Goal: Information Seeking & Learning: Find specific fact

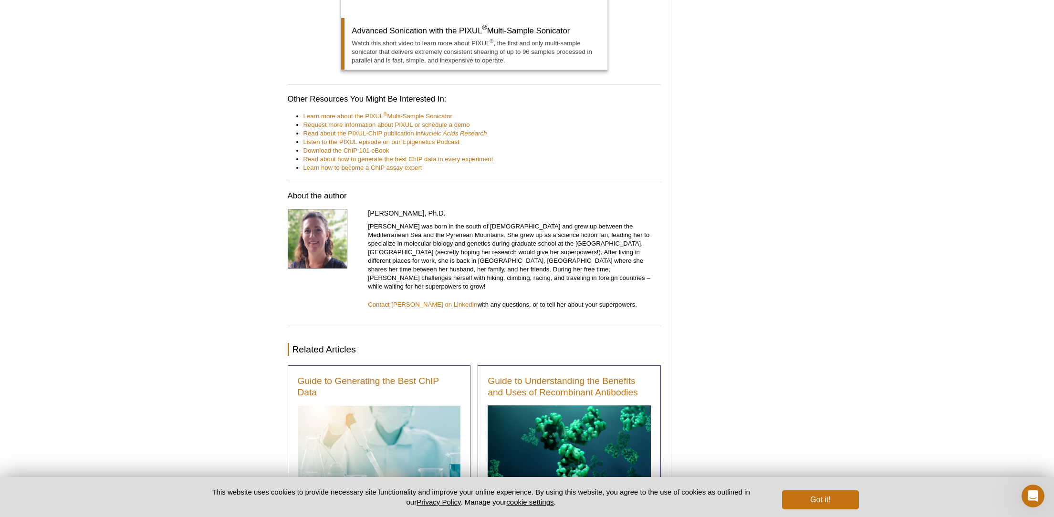
scroll to position [5827, 0]
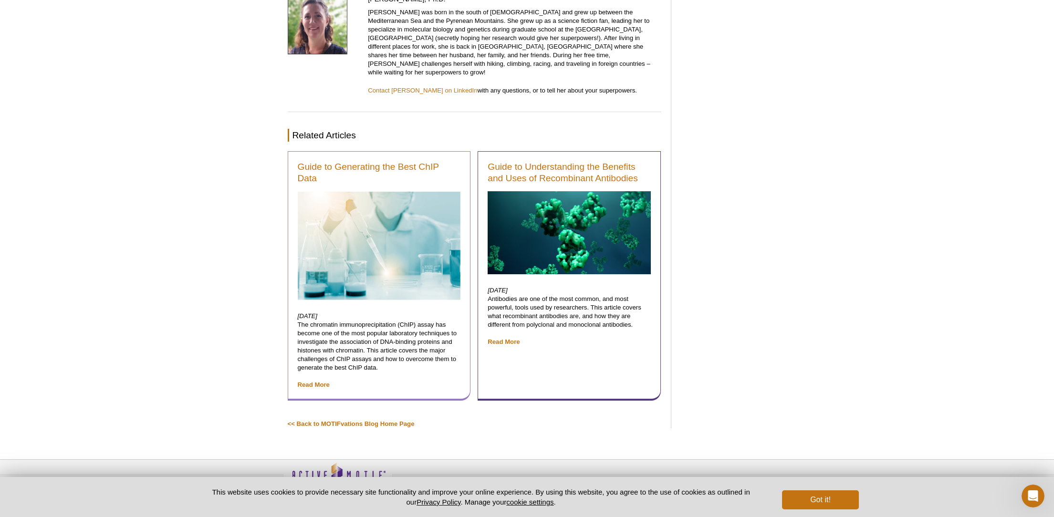
click at [325, 345] on p "March 15, 2019 The chromatin immunoprecipitation (ChIP) assay has become one of…" at bounding box center [379, 350] width 163 height 77
click at [378, 161] on link "Guide to Generating the Best ChIP Data" at bounding box center [379, 172] width 163 height 23
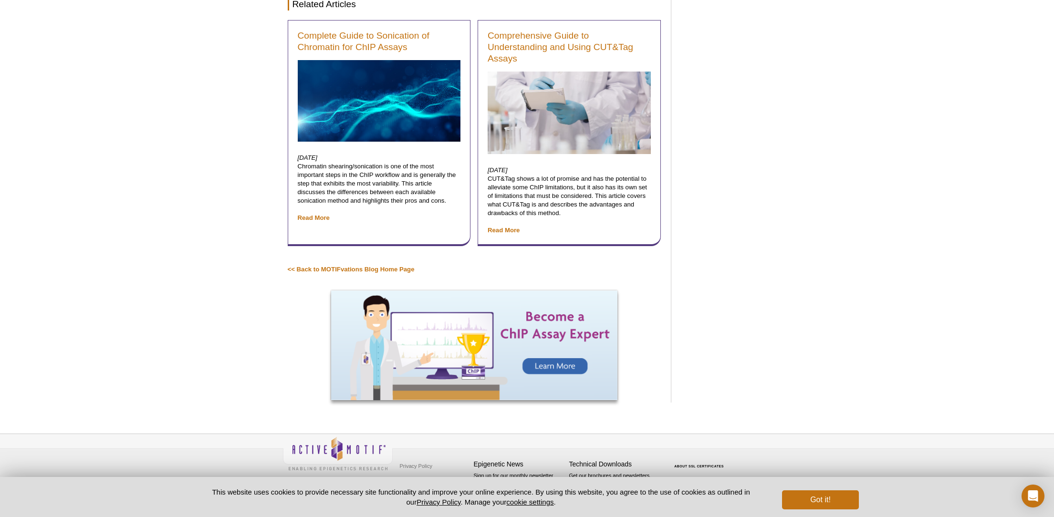
scroll to position [4004, 0]
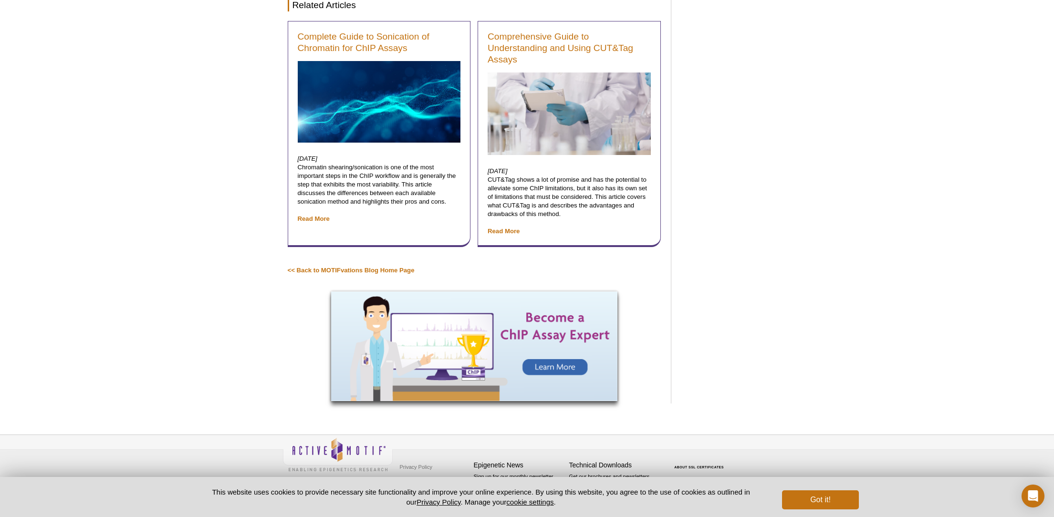
click at [543, 354] on img at bounding box center [474, 346] width 286 height 110
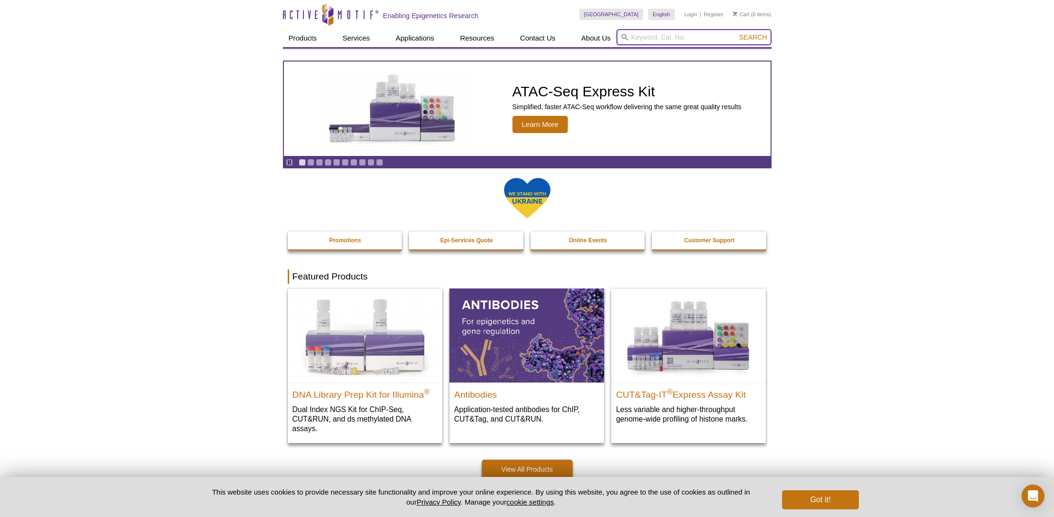
click at [666, 39] on input "search" at bounding box center [693, 37] width 155 height 16
type input "CTCF"
click at [753, 37] on button "Search" at bounding box center [752, 37] width 33 height 9
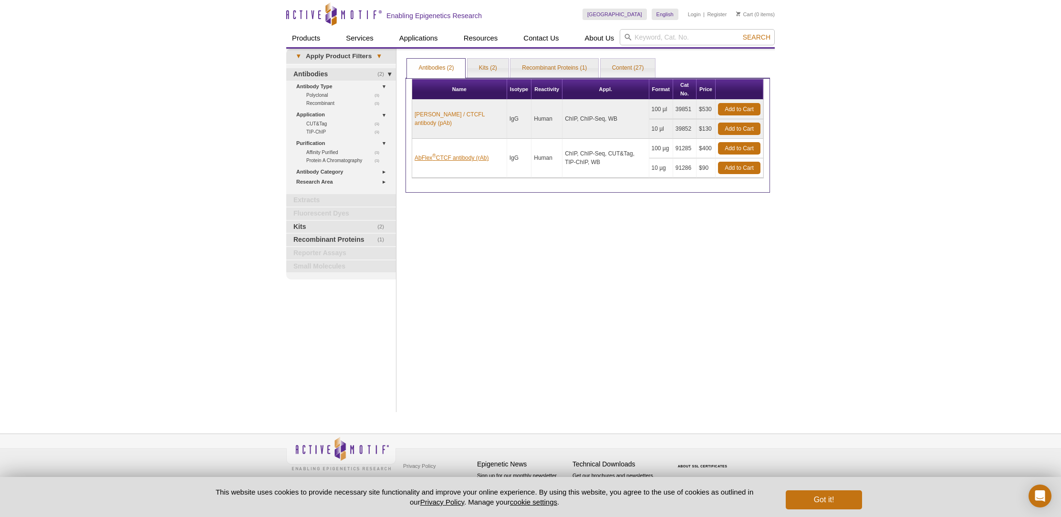
click at [448, 154] on link "AbFlex ® CTCF antibody (rAb)" at bounding box center [452, 158] width 74 height 9
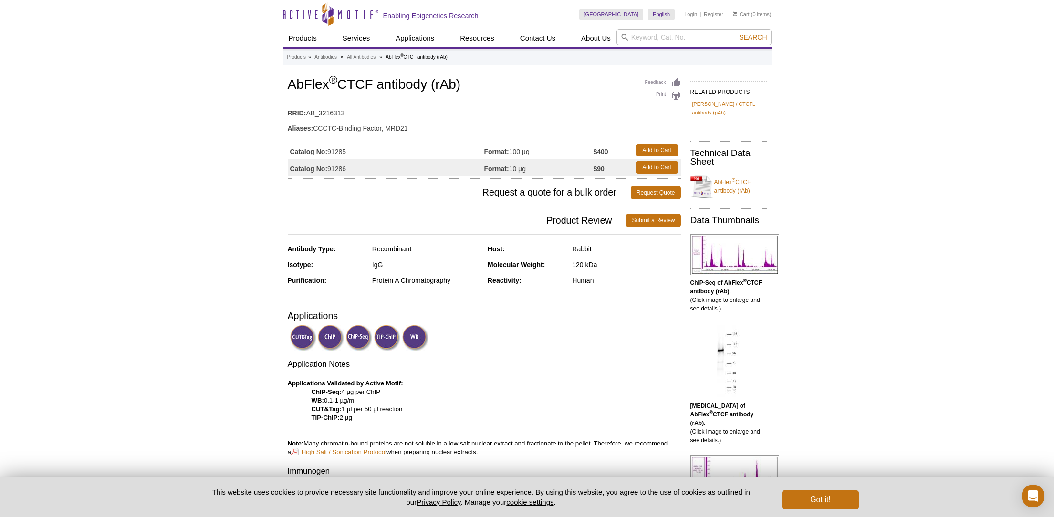
click at [381, 334] on img at bounding box center [387, 338] width 26 height 26
click at [319, 338] on img at bounding box center [331, 338] width 26 height 26
click at [326, 338] on img at bounding box center [331, 338] width 26 height 26
click at [742, 177] on link "AbFlex ® CTCF antibody (rAb)" at bounding box center [728, 186] width 76 height 29
